Goal: Obtain resource: Download file/media

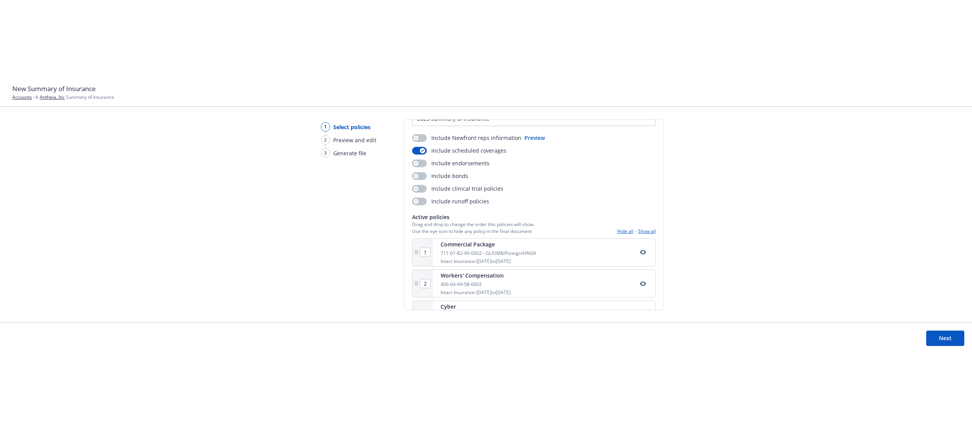
scroll to position [135, 0]
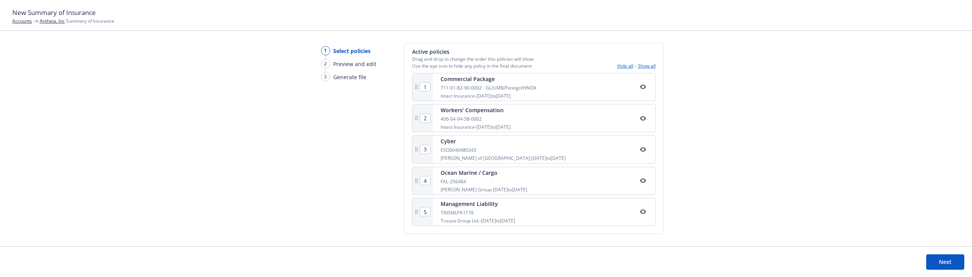
click at [938, 260] on button "Next" at bounding box center [945, 262] width 38 height 15
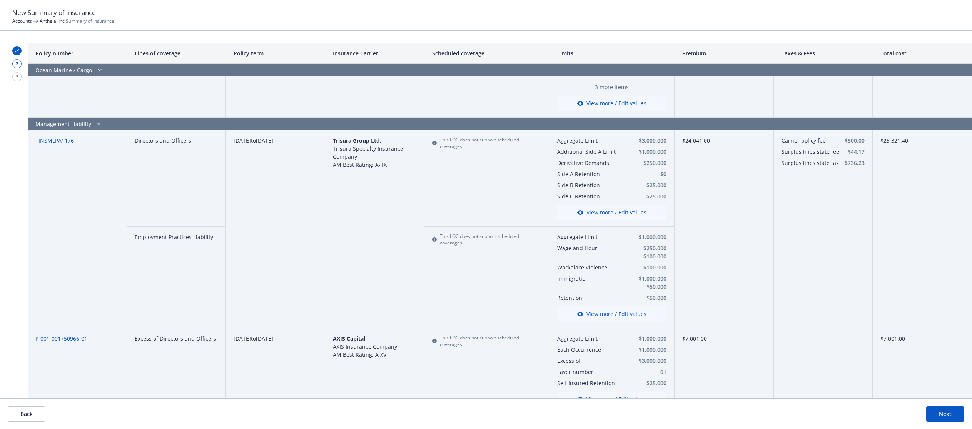
scroll to position [1023, 0]
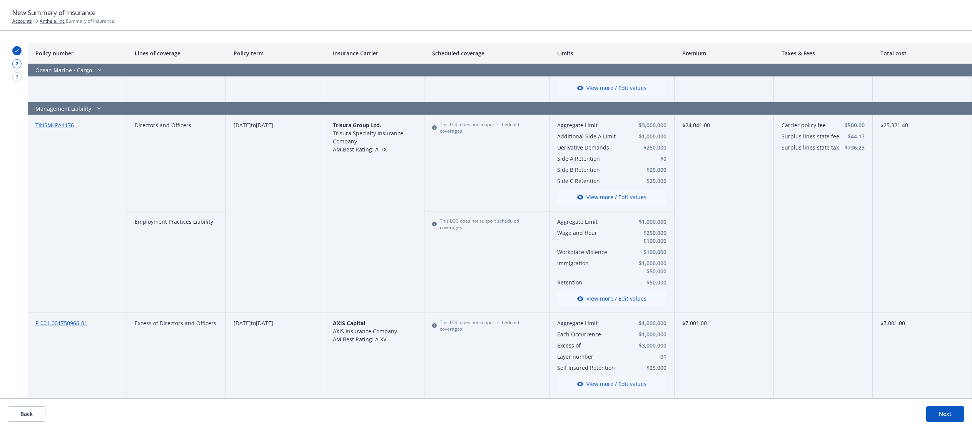
click at [618, 277] on button "View more / Edit values" at bounding box center [611, 384] width 109 height 15
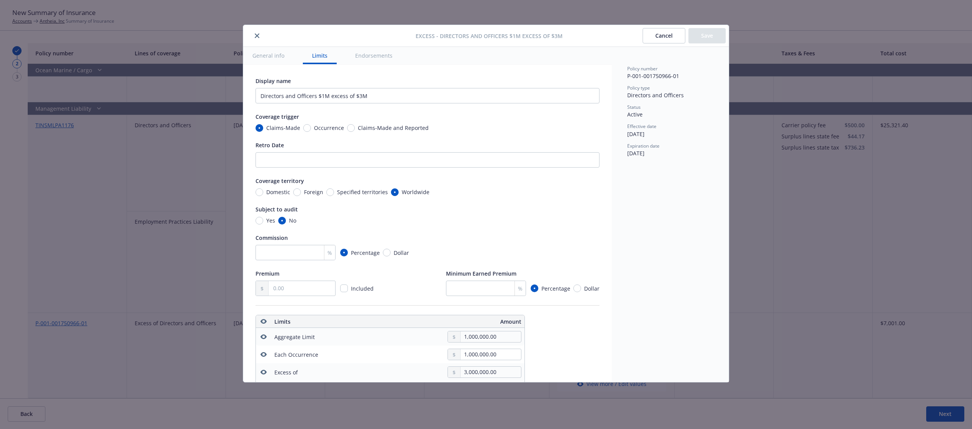
scroll to position [250, 0]
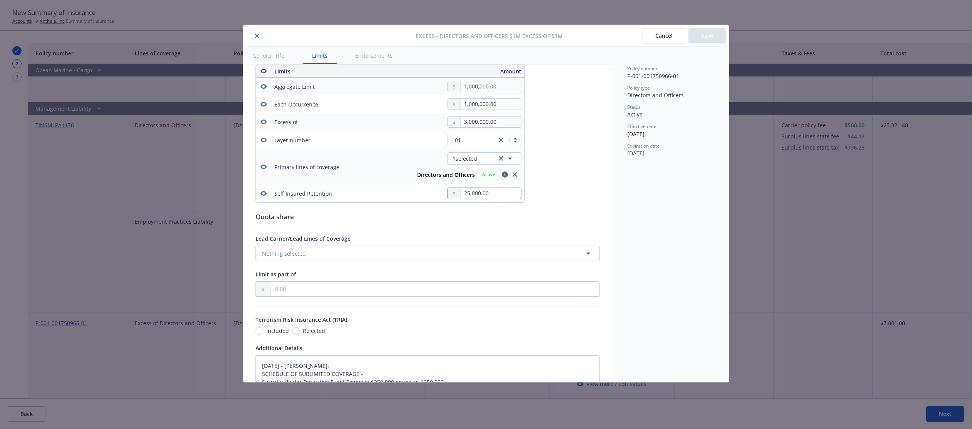
drag, startPoint x: 500, startPoint y: 193, endPoint x: 432, endPoint y: 192, distance: 68.5
click at [432, 192] on div "25,000.00" at bounding box center [456, 194] width 132 height 12
type textarea "x"
click at [705, 40] on button "Save" at bounding box center [706, 35] width 37 height 15
type textarea "x"
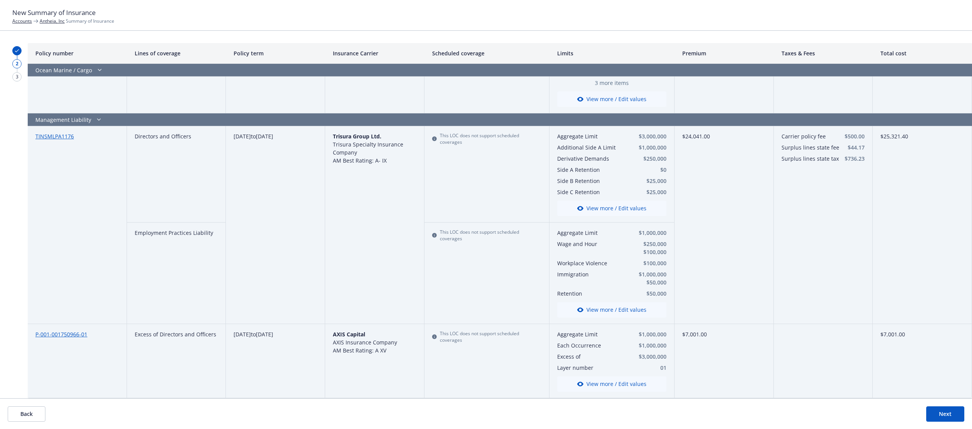
scroll to position [1011, 0]
click at [943, 277] on button "Next" at bounding box center [945, 414] width 38 height 15
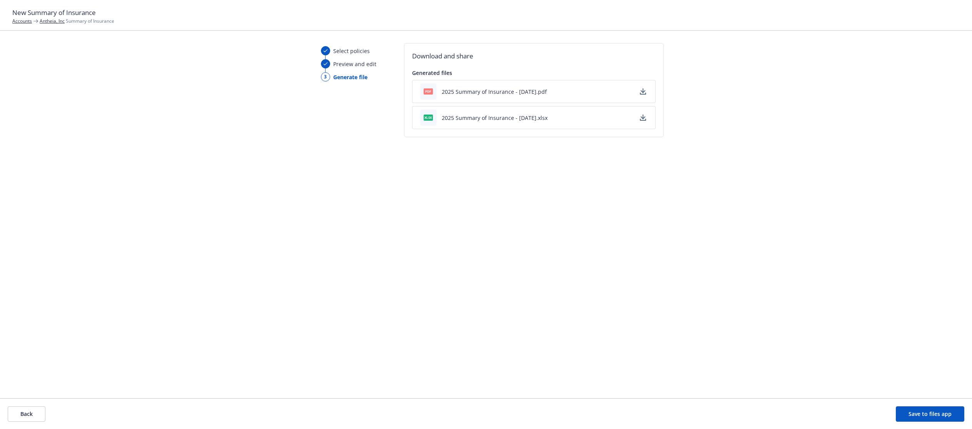
click at [524, 90] on button "2025 Summary of Insurance - 10/09/2025.pdf" at bounding box center [494, 92] width 105 height 8
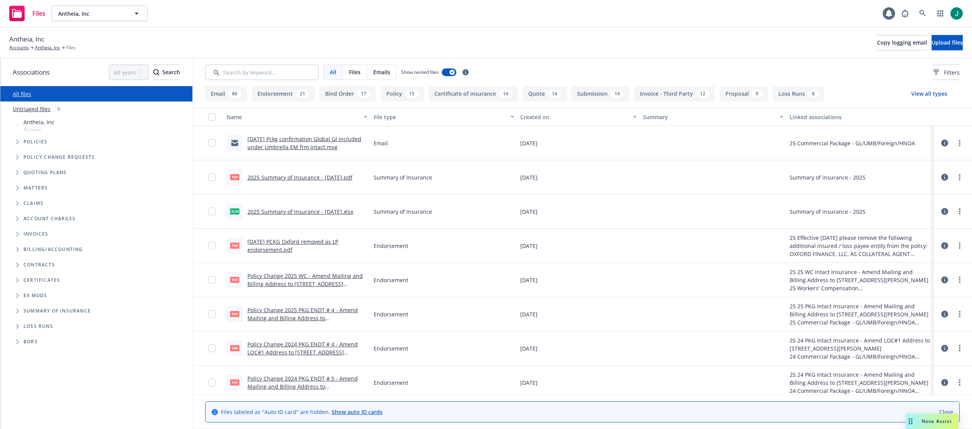
click at [17, 311] on icon "Folder Tree Example" at bounding box center [17, 311] width 3 height 5
click at [330, 177] on link "2025 Summary of Insurance - 10/08/2025.pdf" at bounding box center [299, 177] width 105 height 7
click at [43, 46] on link "Antheia, Inc" at bounding box center [47, 47] width 25 height 7
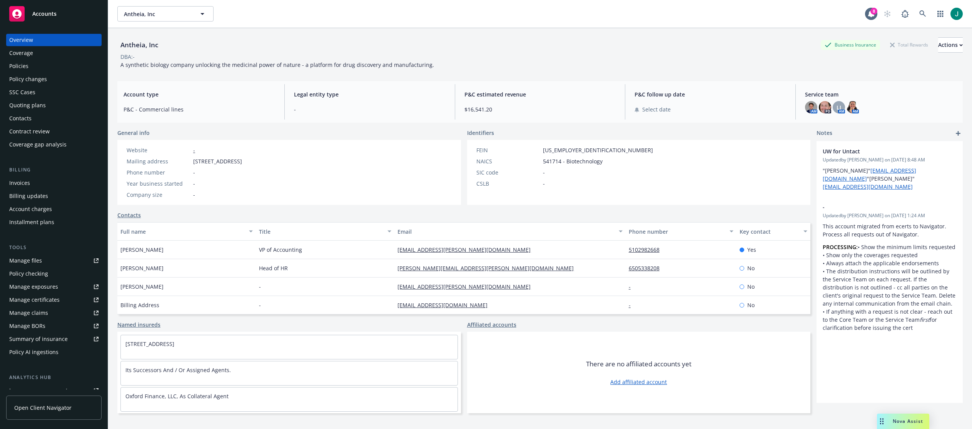
click at [17, 64] on div "Policies" at bounding box center [18, 66] width 19 height 12
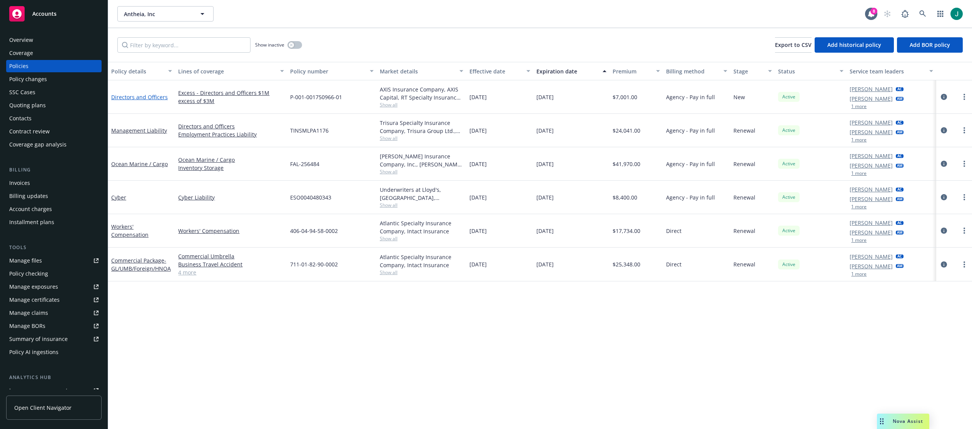
click at [136, 97] on link "Directors and Officers" at bounding box center [139, 96] width 57 height 7
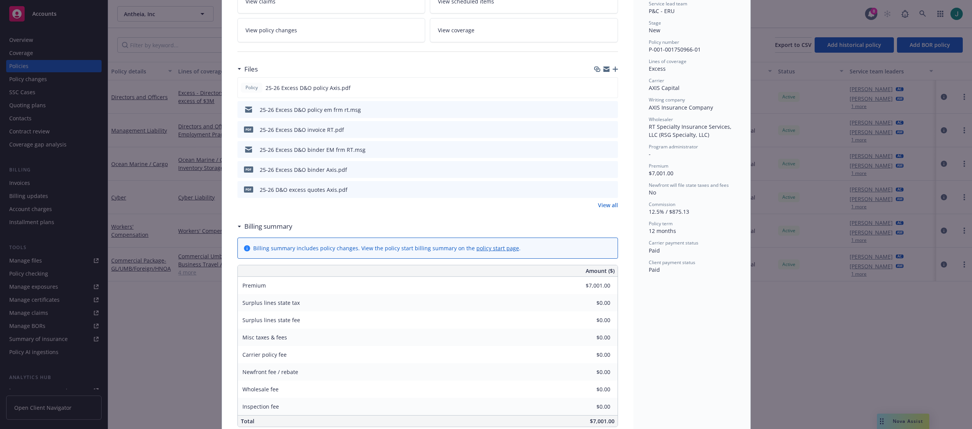
scroll to position [124, 0]
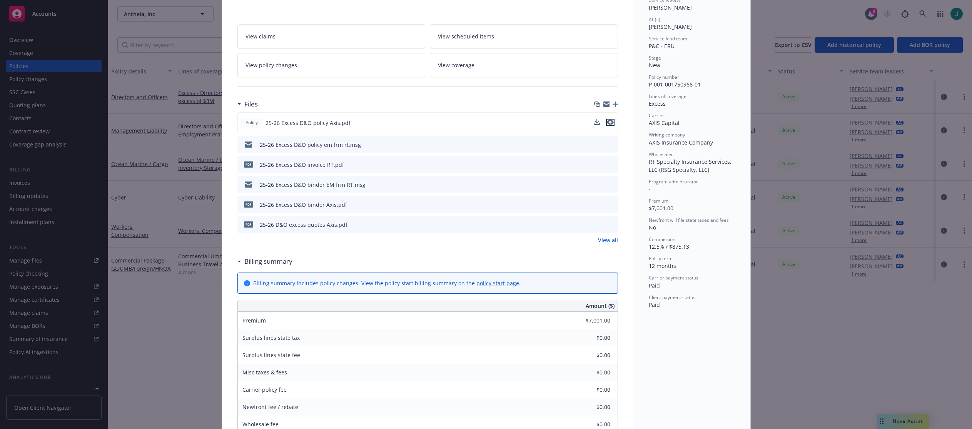
drag, startPoint x: 609, startPoint y: 121, endPoint x: 567, endPoint y: 125, distance: 42.1
click at [609, 122] on icon "preview file" at bounding box center [610, 122] width 7 height 5
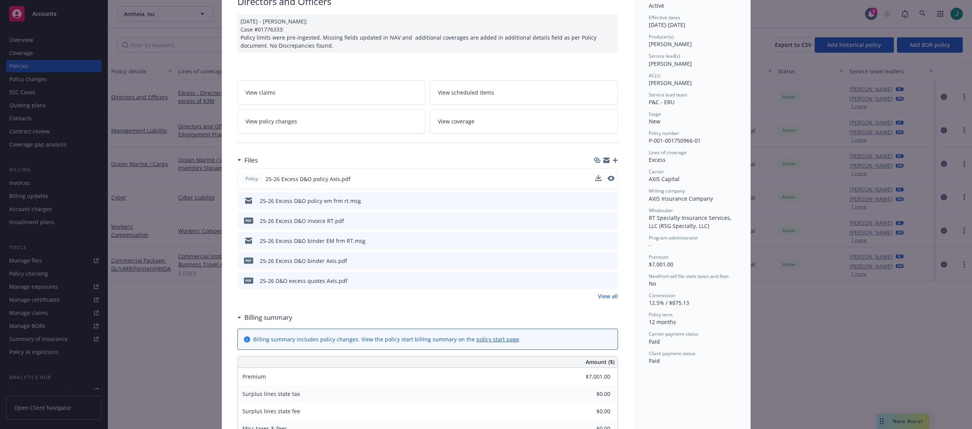
scroll to position [0, 0]
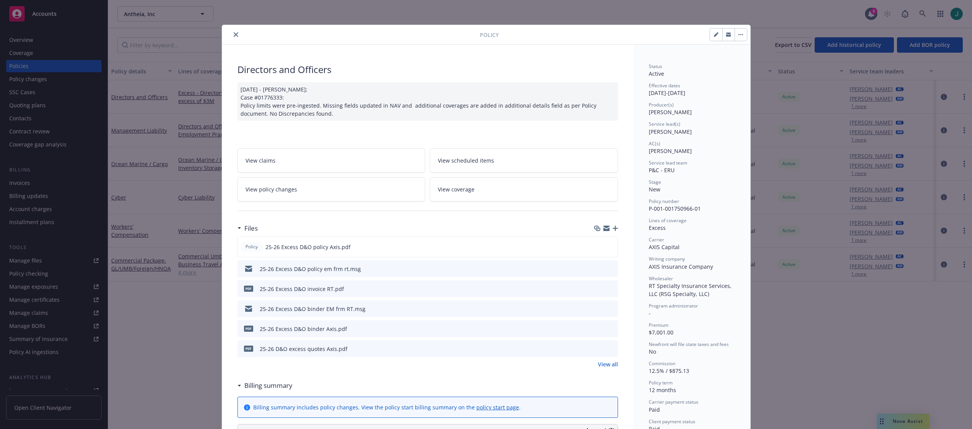
click at [233, 35] on icon "close" at bounding box center [235, 34] width 5 height 5
